Goal: Task Accomplishment & Management: Manage account settings

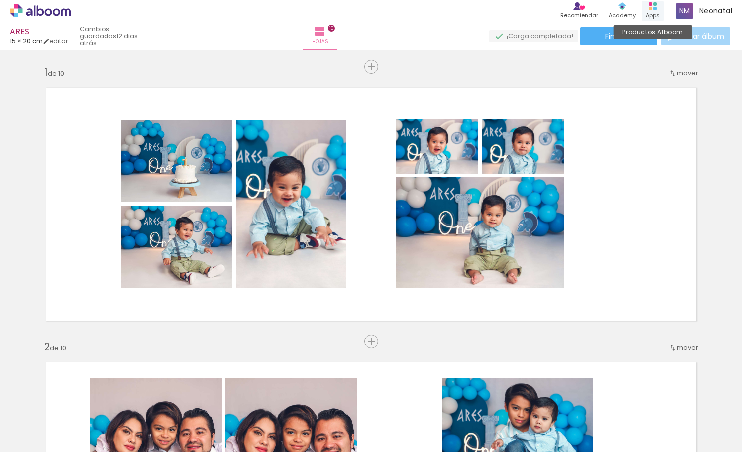
click at [649, 5] on icon at bounding box center [653, 6] width 8 height 8
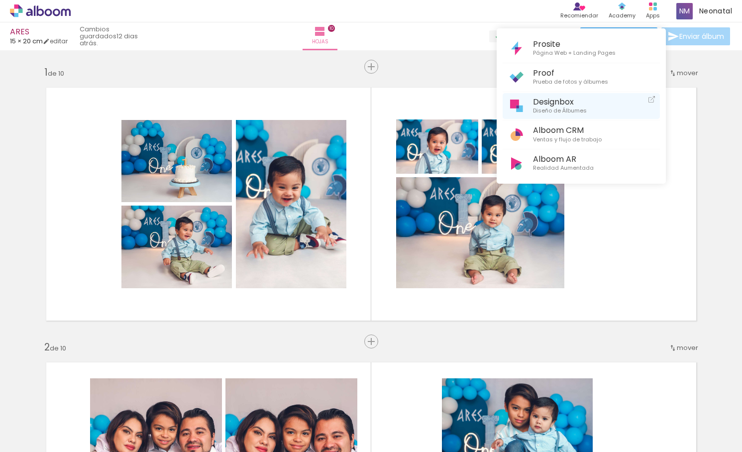
click at [556, 109] on span "Diseño de Álbumes" at bounding box center [560, 110] width 54 height 9
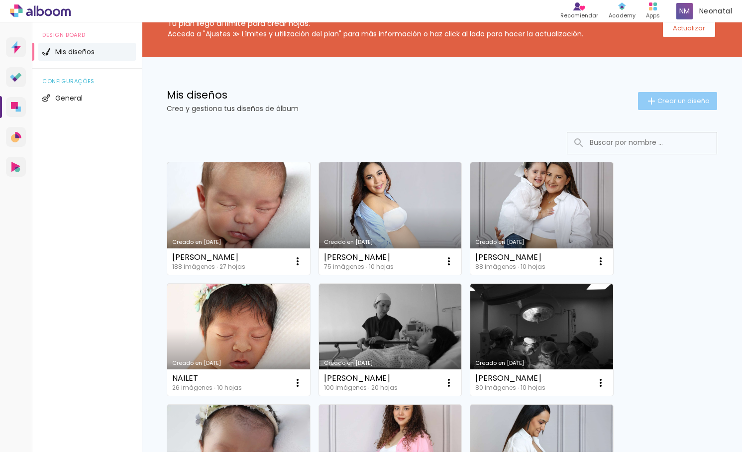
scroll to position [84, 0]
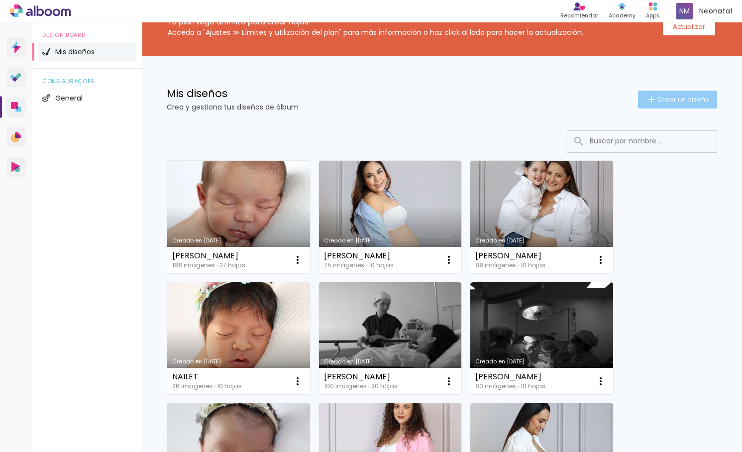
click at [693, 97] on span "Crear un diseño" at bounding box center [683, 99] width 52 height 6
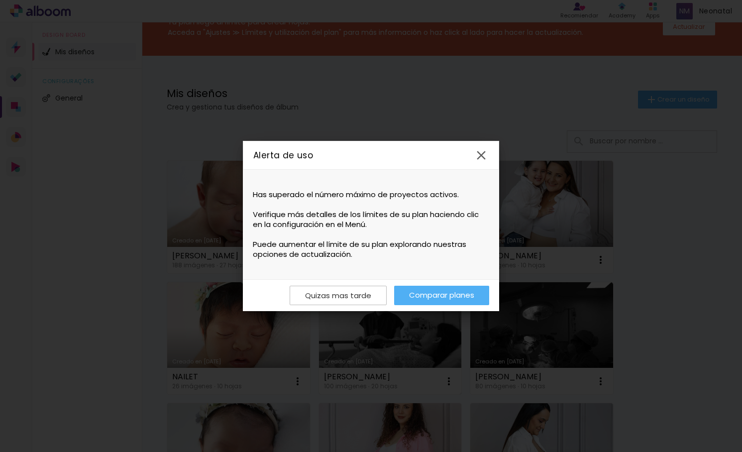
click at [370, 298] on paper-button "Quizas mas tarde" at bounding box center [338, 295] width 97 height 19
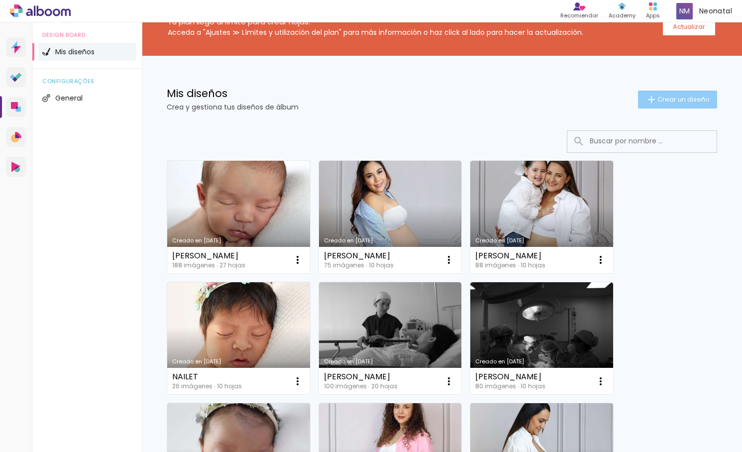
click at [686, 99] on span "Crear un diseño" at bounding box center [683, 99] width 52 height 6
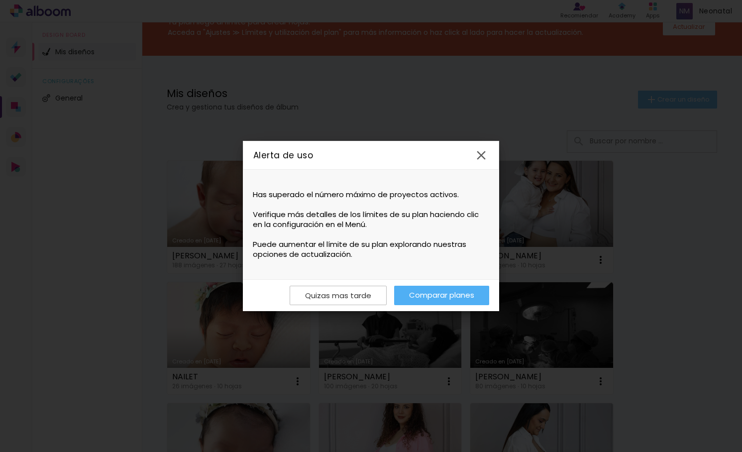
scroll to position [83, 0]
click at [482, 151] on iron-icon at bounding box center [481, 155] width 15 height 15
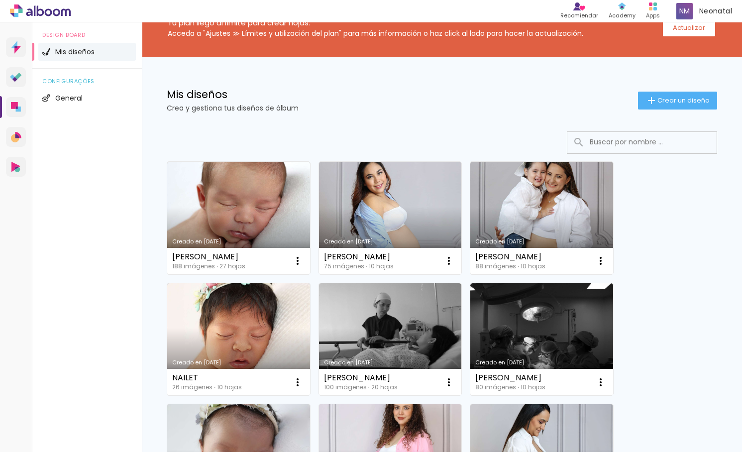
scroll to position [0, 0]
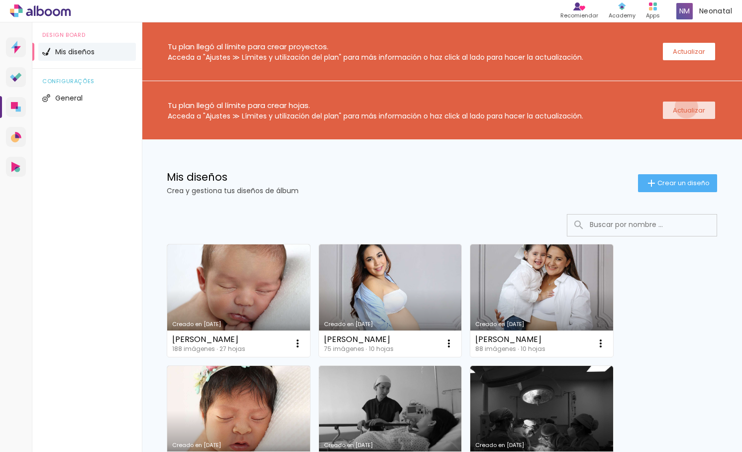
click at [0, 0] on slot "Actualizar" at bounding box center [0, 0] width 0 height 0
click at [690, 182] on span "Crear un diseño" at bounding box center [683, 183] width 52 height 6
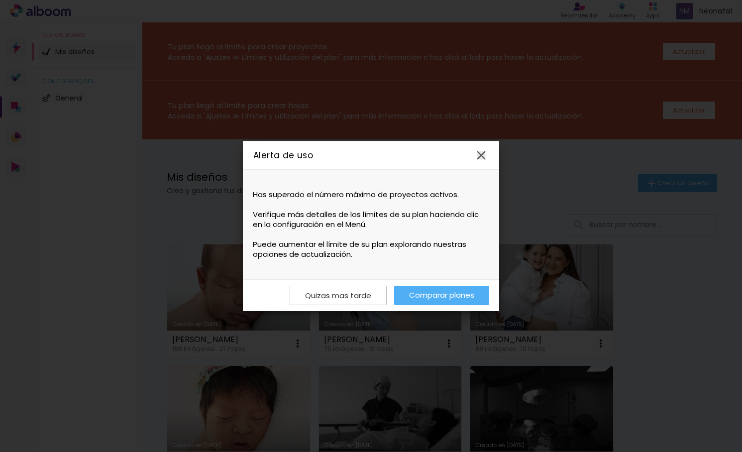
click at [486, 154] on iron-icon at bounding box center [481, 155] width 15 height 15
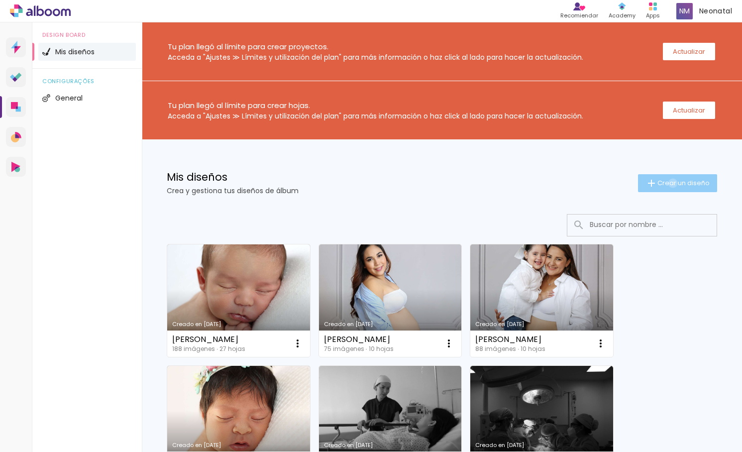
click at [672, 183] on span "Crear un diseño" at bounding box center [683, 183] width 52 height 6
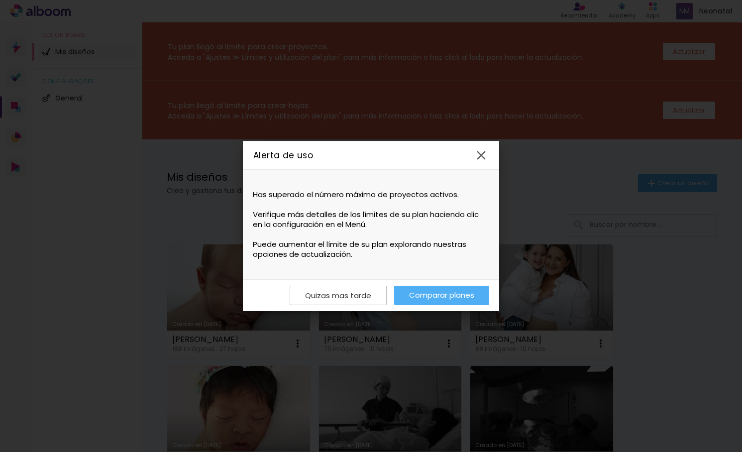
click at [476, 294] on link "Comparar planes" at bounding box center [441, 295] width 95 height 19
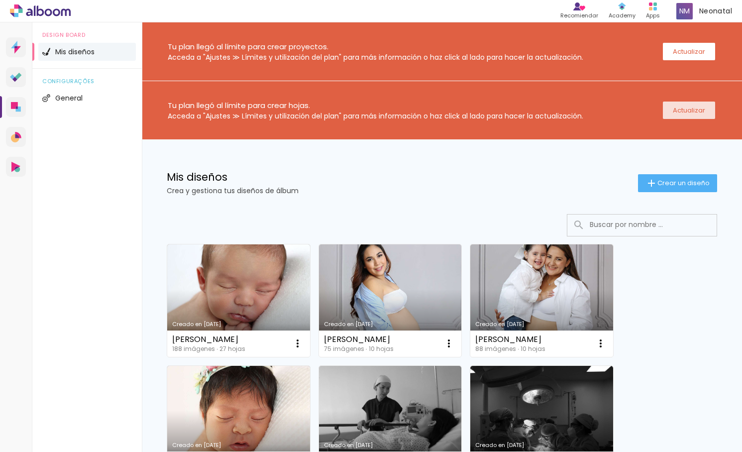
click at [671, 110] on paper-button "Actualizar" at bounding box center [689, 110] width 52 height 17
click at [683, 180] on span "Crear un diseño" at bounding box center [683, 183] width 52 height 6
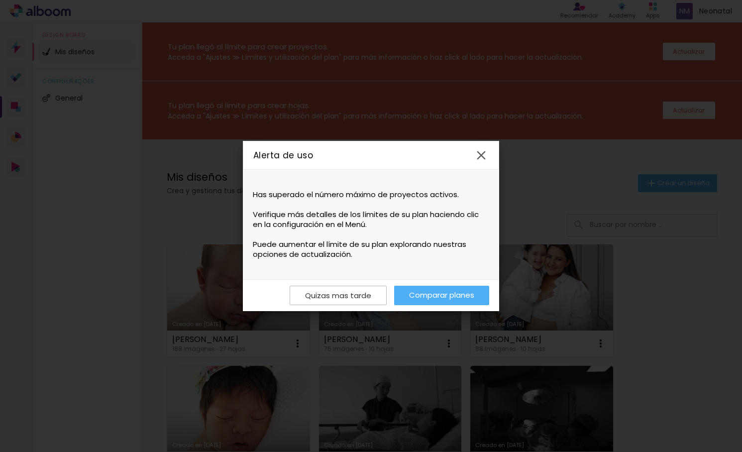
click at [417, 296] on link "Comparar planes" at bounding box center [441, 295] width 95 height 19
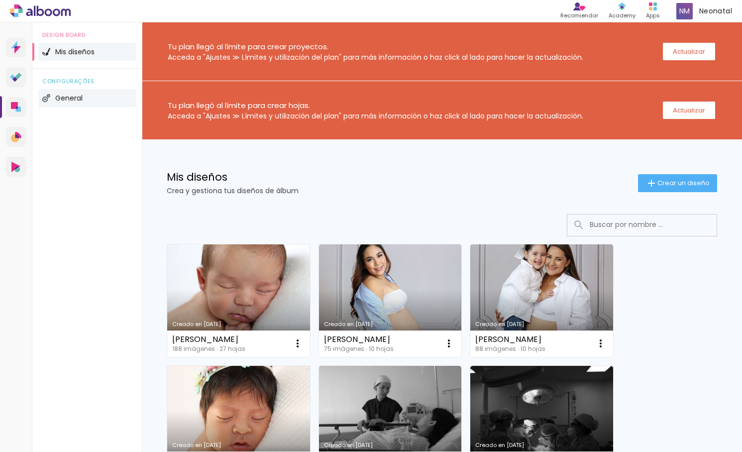
click at [57, 101] on span "General" at bounding box center [68, 98] width 27 height 7
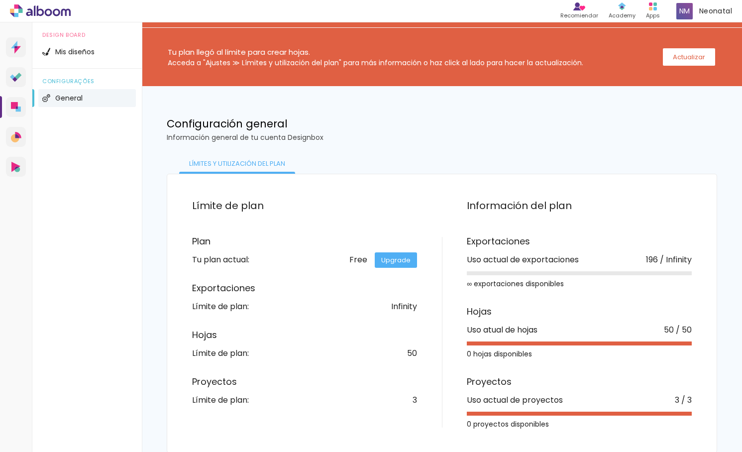
scroll to position [54, 0]
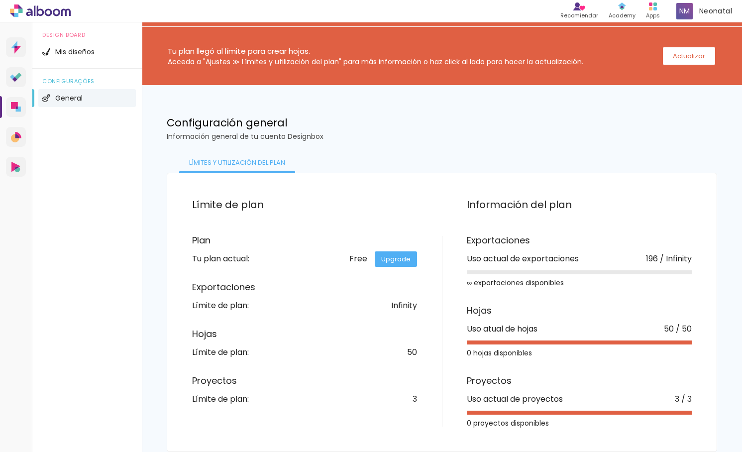
click at [390, 260] on link "Upgrade" at bounding box center [396, 258] width 42 height 15
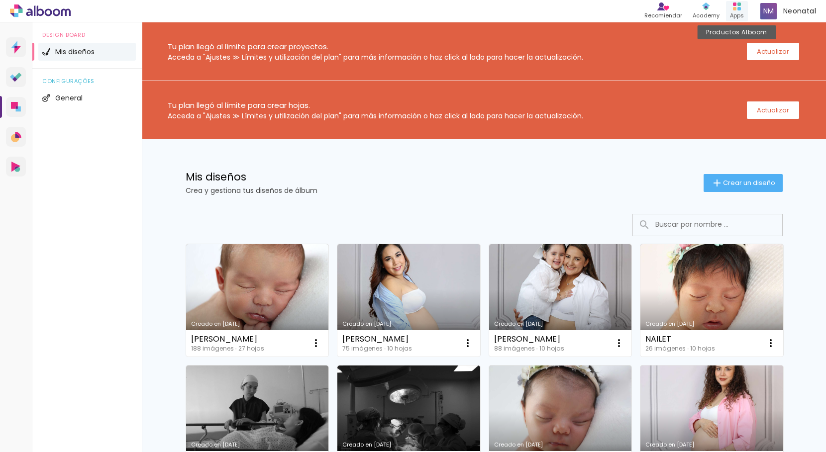
click at [735, 15] on div "Apps" at bounding box center [737, 15] width 14 height 8
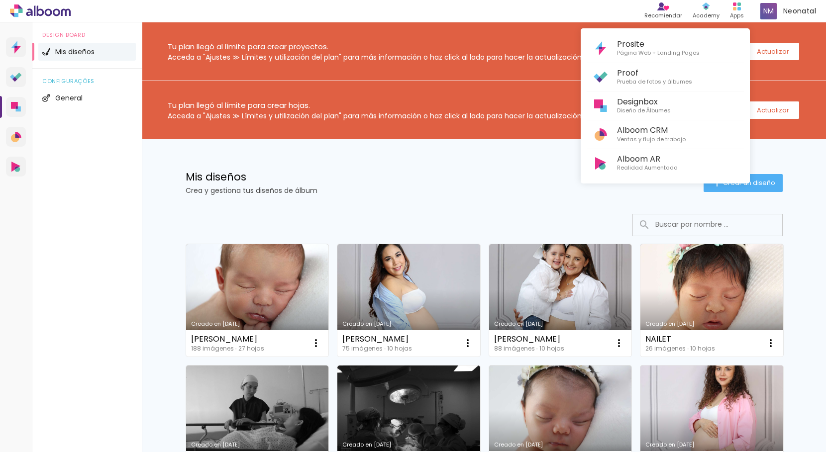
click at [735, 15] on div at bounding box center [413, 226] width 826 height 452
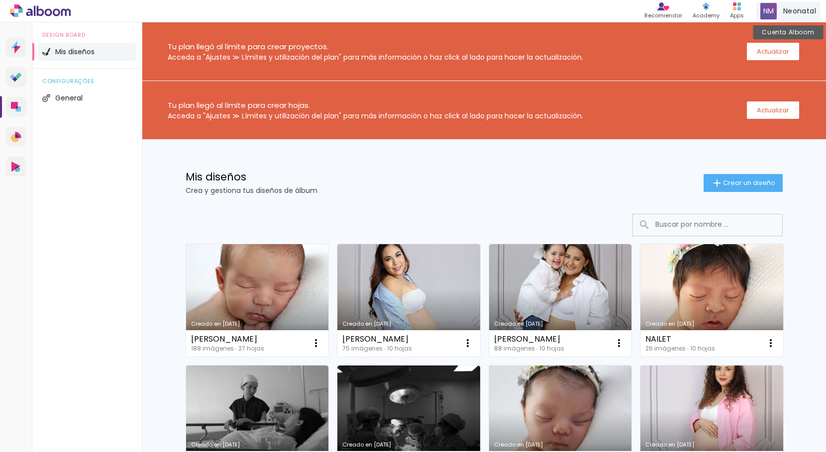
click at [782, 14] on div "Neonatal Cuenta Alboom" at bounding box center [788, 10] width 64 height 19
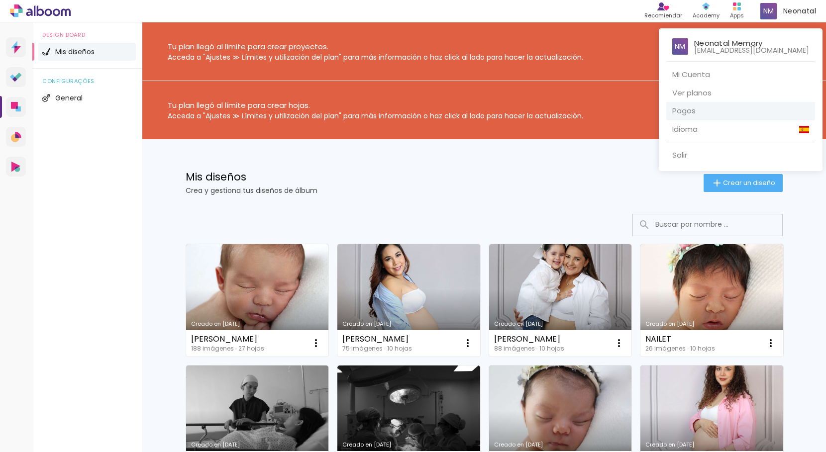
click at [706, 109] on link "Pagos" at bounding box center [740, 111] width 149 height 18
